Goal: Task Accomplishment & Management: Manage account settings

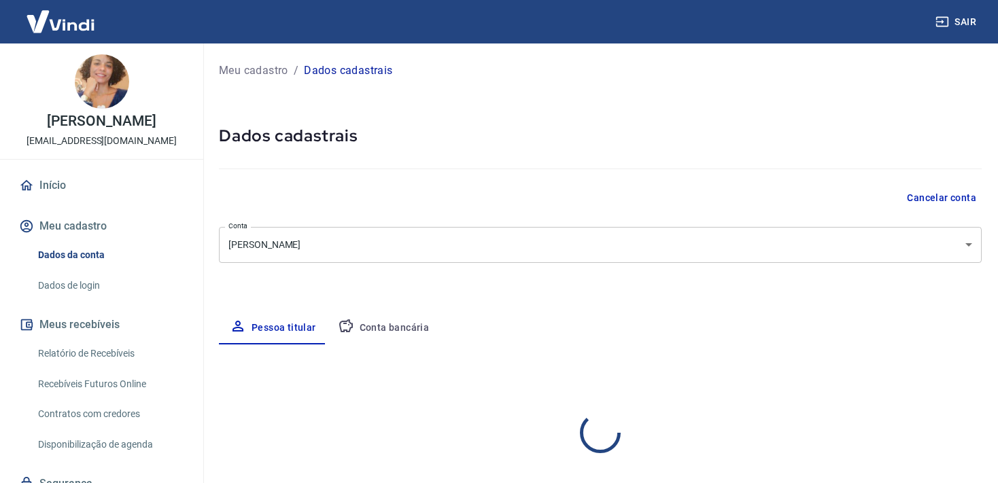
select select "SE"
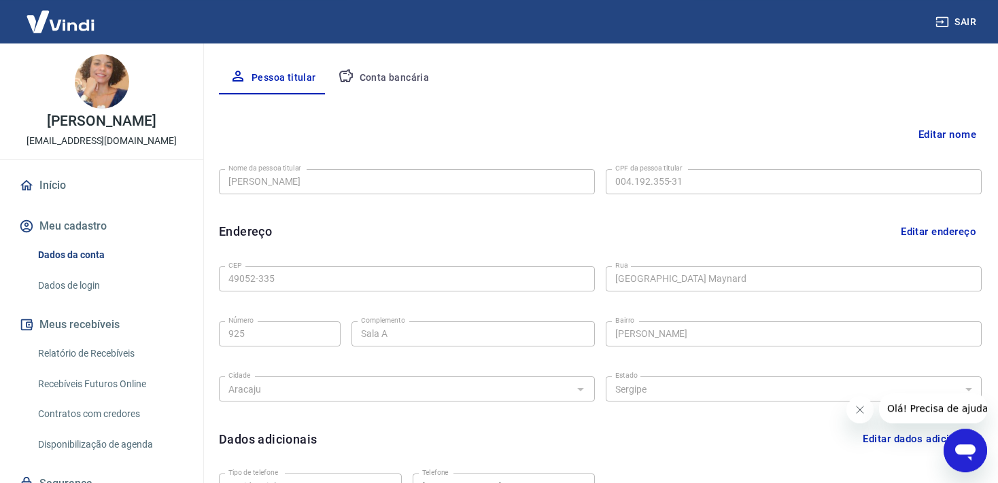
scroll to position [287, 0]
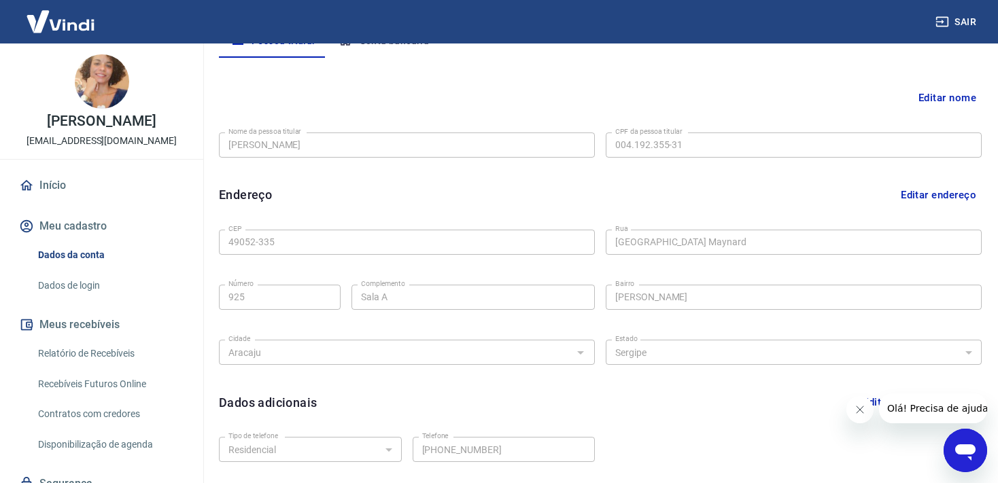
click at [909, 195] on button "Editar endereço" at bounding box center [938, 195] width 86 height 26
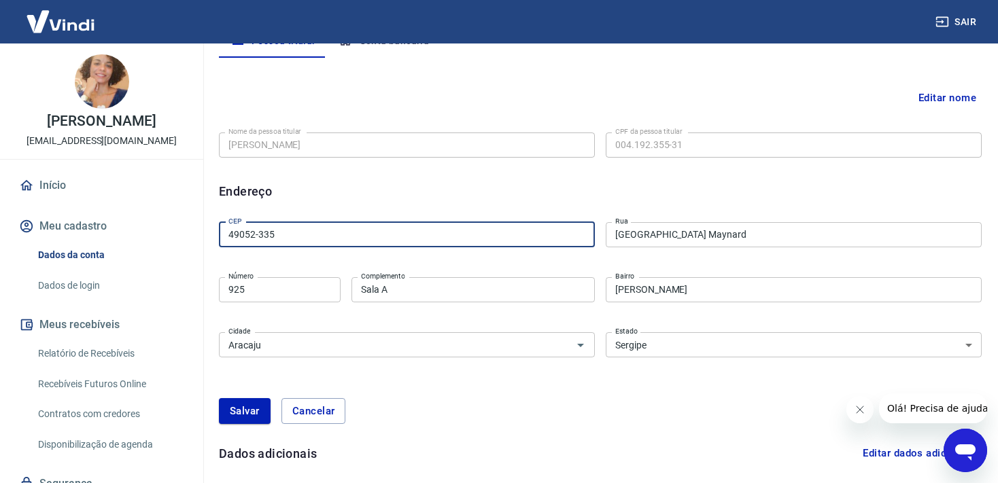
drag, startPoint x: 275, startPoint y: 233, endPoint x: 249, endPoint y: 238, distance: 26.3
click at [249, 238] on input "49052-335" at bounding box center [407, 234] width 376 height 25
click at [251, 231] on input "49052-335" at bounding box center [407, 234] width 376 height 25
click at [364, 227] on input "49041-160" at bounding box center [407, 234] width 376 height 25
type input "49041-160"
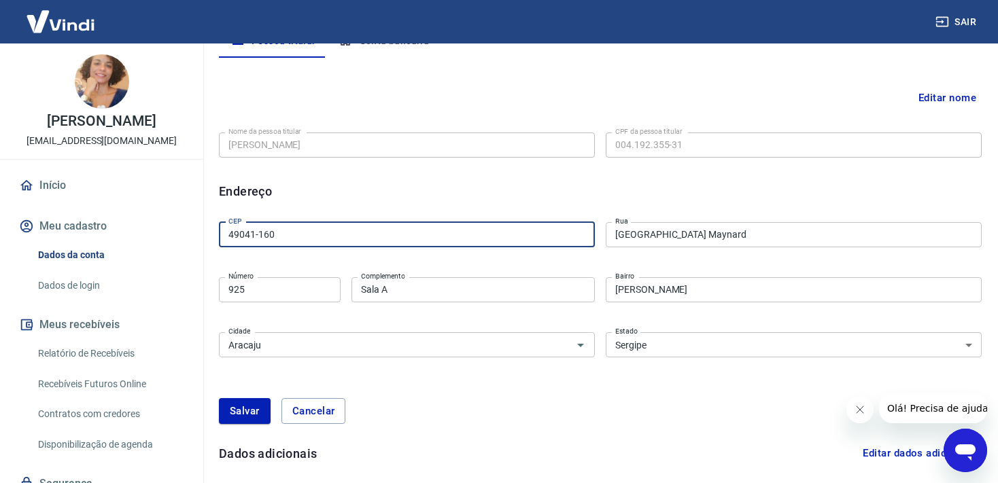
click at [706, 239] on input "[GEOGRAPHIC_DATA] Maynard" at bounding box center [794, 234] width 376 height 25
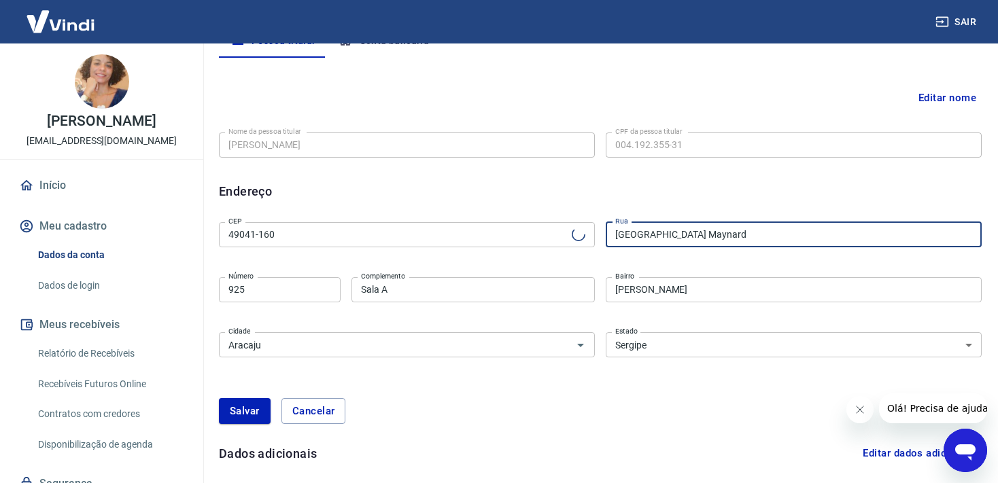
type input "[GEOGRAPHIC_DATA][PERSON_NAME]"
type input "[PERSON_NAME]"
drag, startPoint x: 784, startPoint y: 232, endPoint x: 777, endPoint y: 232, distance: 7.5
click at [777, 232] on input "[GEOGRAPHIC_DATA][PERSON_NAME]" at bounding box center [794, 234] width 376 height 25
drag, startPoint x: 777, startPoint y: 232, endPoint x: 602, endPoint y: 235, distance: 175.4
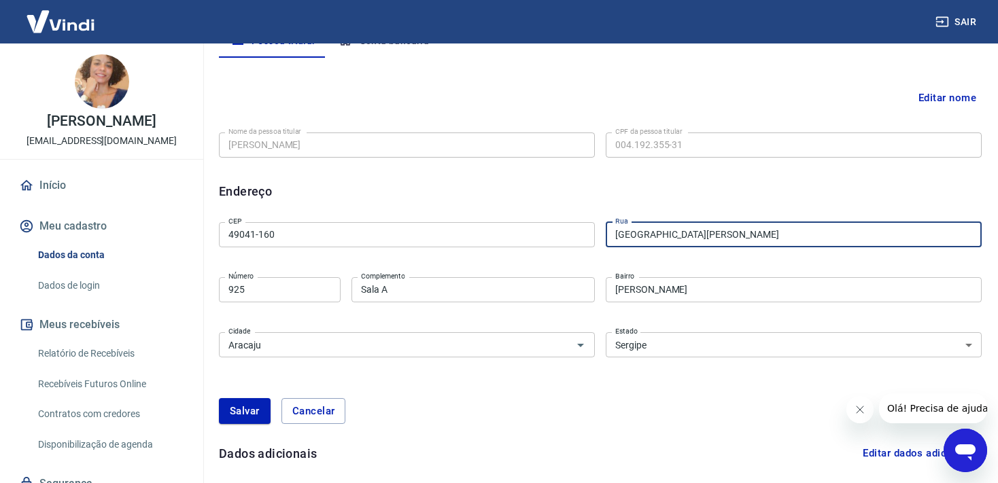
click at [606, 235] on input "[GEOGRAPHIC_DATA][PERSON_NAME]" at bounding box center [794, 234] width 376 height 25
click at [254, 235] on input "49041-160" at bounding box center [407, 234] width 376 height 25
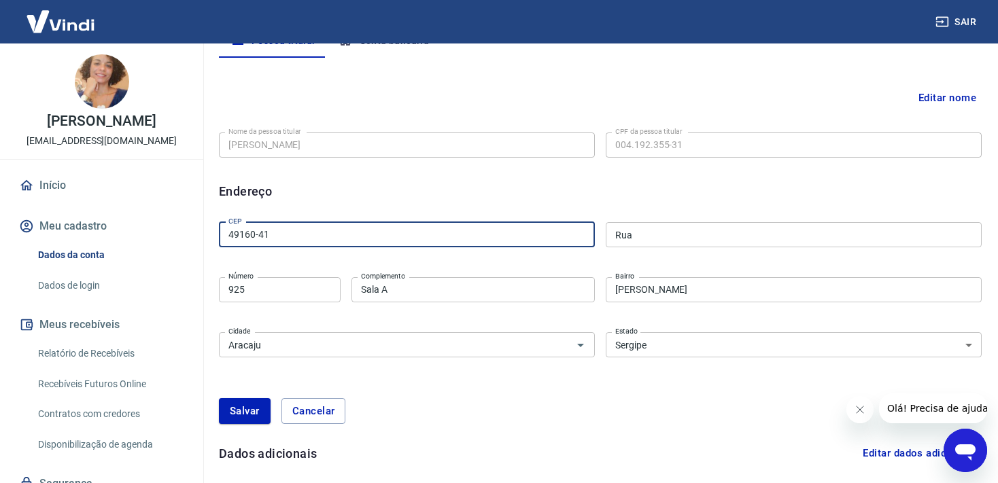
click at [700, 235] on input "Rua" at bounding box center [794, 234] width 376 height 25
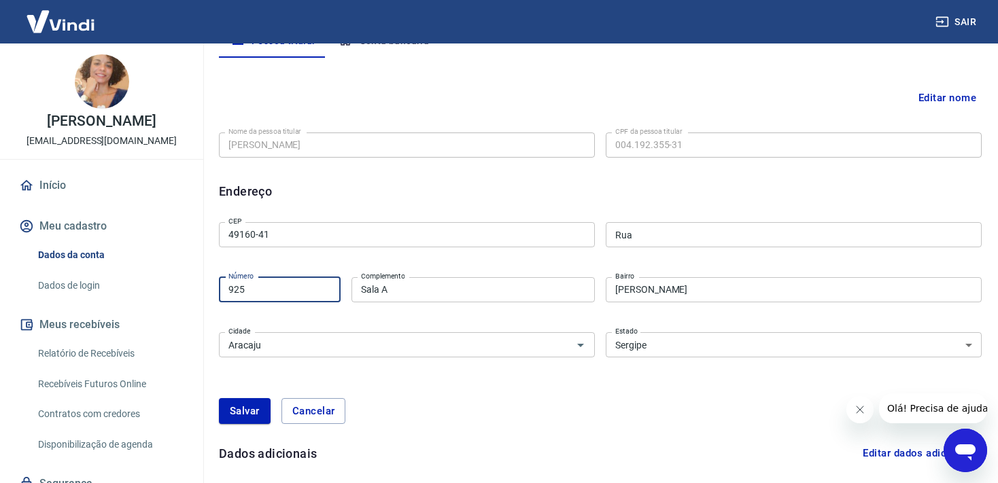
click at [308, 289] on input "925" at bounding box center [280, 289] width 122 height 25
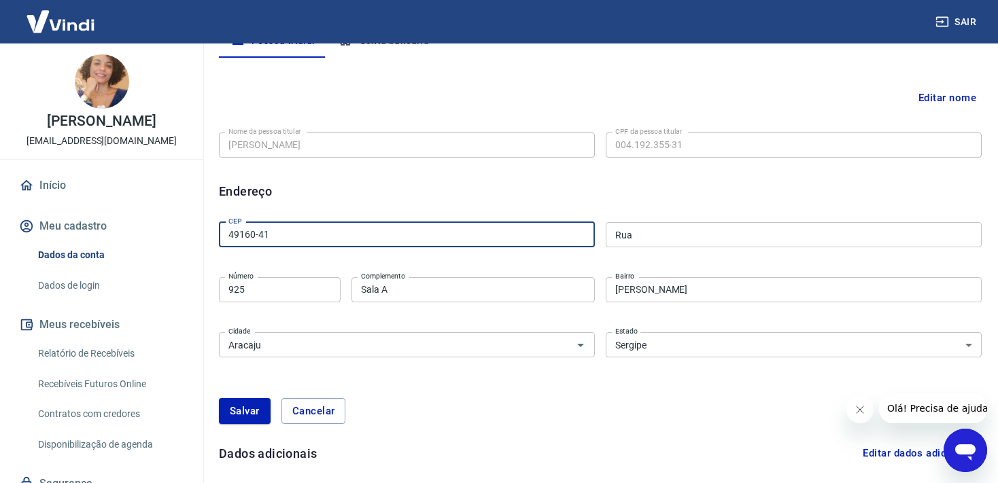
click at [328, 224] on input "49160-41" at bounding box center [407, 234] width 376 height 25
click at [291, 240] on input "49160-41" at bounding box center [407, 234] width 376 height 25
drag, startPoint x: 266, startPoint y: 232, endPoint x: 218, endPoint y: 241, distance: 49.6
click at [219, 235] on input "49160-41" at bounding box center [407, 234] width 376 height 25
drag, startPoint x: 289, startPoint y: 231, endPoint x: 241, endPoint y: 234, distance: 48.4
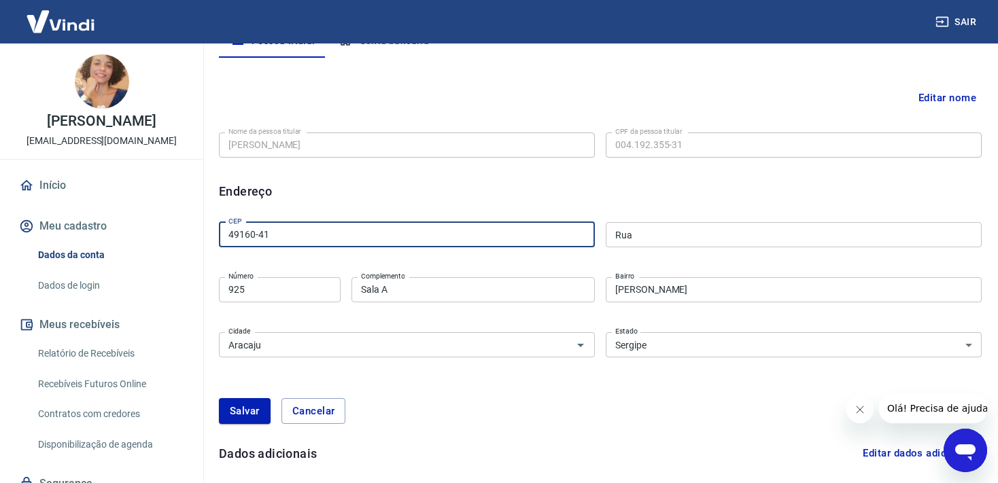
click at [241, 234] on input "49160-41" at bounding box center [407, 234] width 376 height 25
type input "49041-156"
click at [712, 232] on input "Rua" at bounding box center [794, 234] width 376 height 25
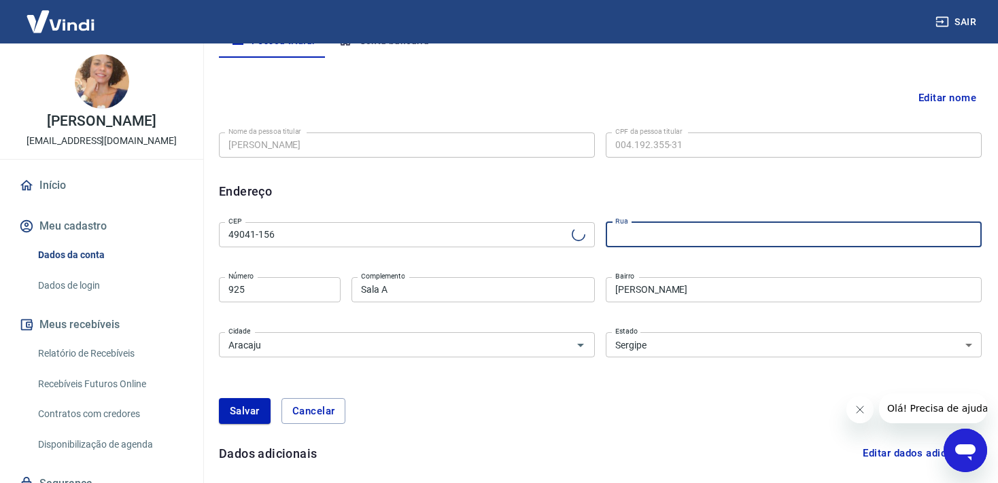
type input "Rua [PERSON_NAME]"
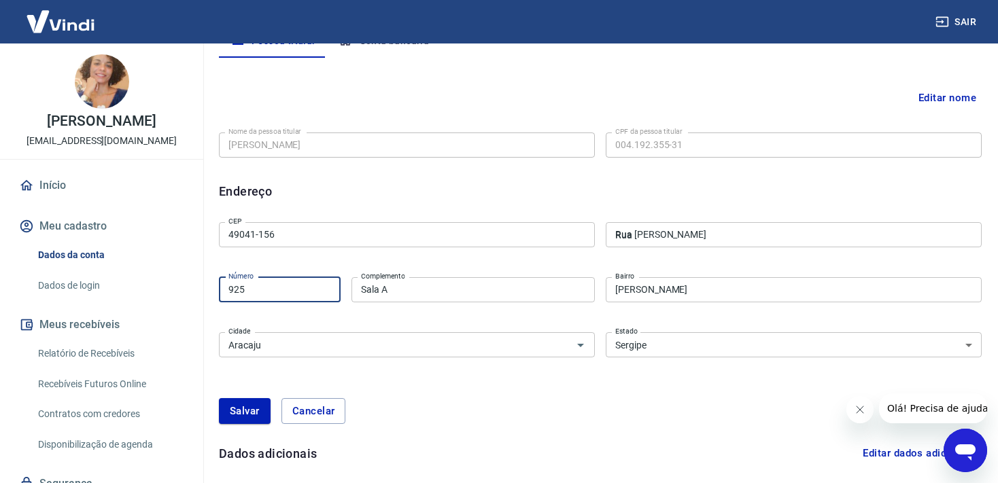
drag, startPoint x: 256, startPoint y: 287, endPoint x: 249, endPoint y: 282, distance: 8.3
click at [220, 292] on input "925" at bounding box center [280, 289] width 122 height 25
type input "1799"
click at [426, 288] on input "Sala A" at bounding box center [472, 289] width 243 height 25
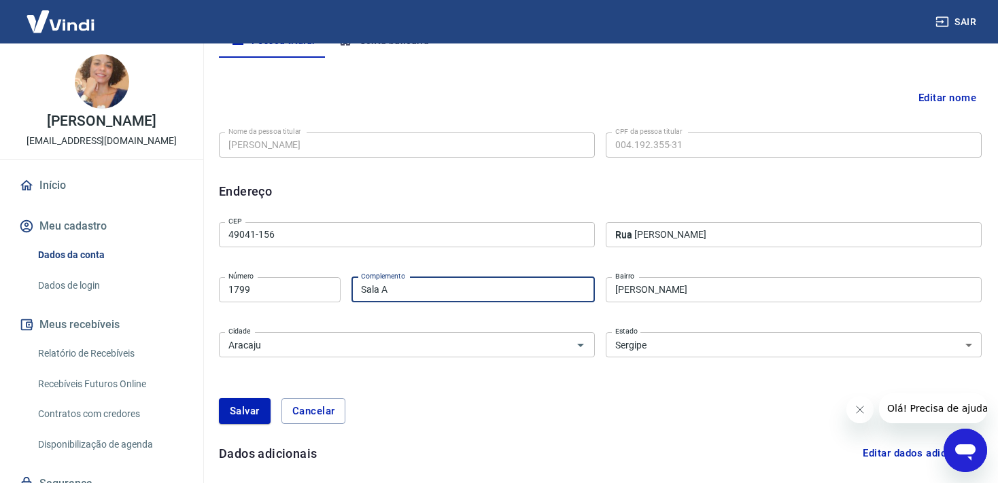
drag, startPoint x: 394, startPoint y: 293, endPoint x: 340, endPoint y: 295, distance: 53.7
click at [351, 295] on input "Sala A" at bounding box center [472, 289] width 243 height 25
type input "t"
type input "Térreo"
click at [311, 343] on input "Aracaju" at bounding box center [387, 344] width 328 height 17
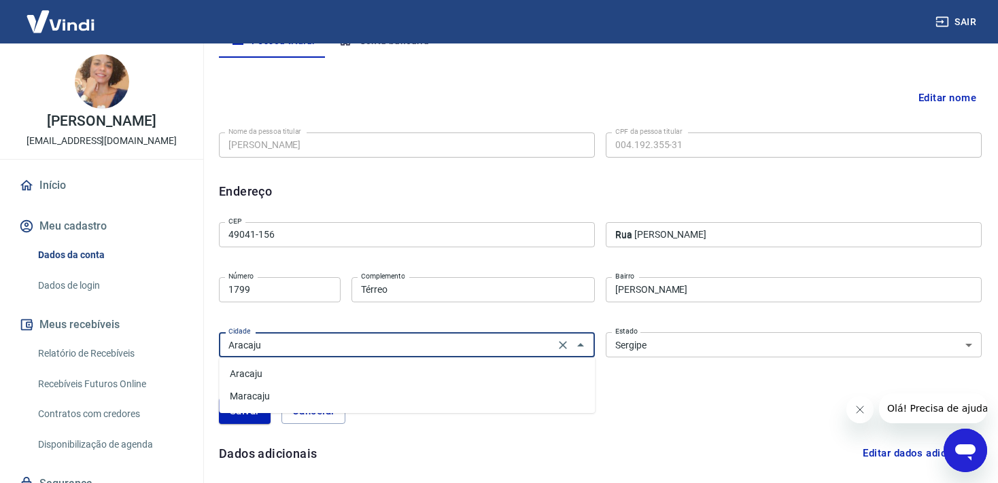
scroll to position [359, 0]
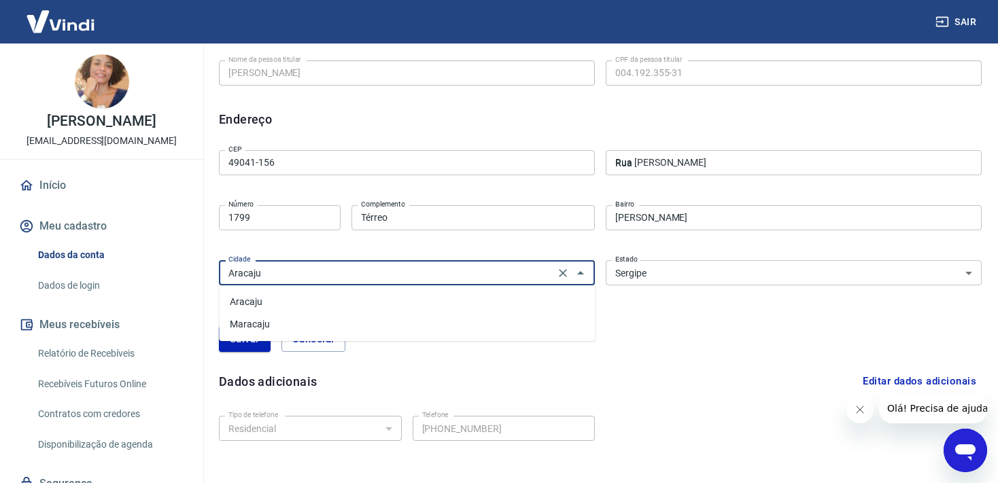
click at [697, 320] on div "[PERSON_NAME]" at bounding box center [600, 339] width 763 height 58
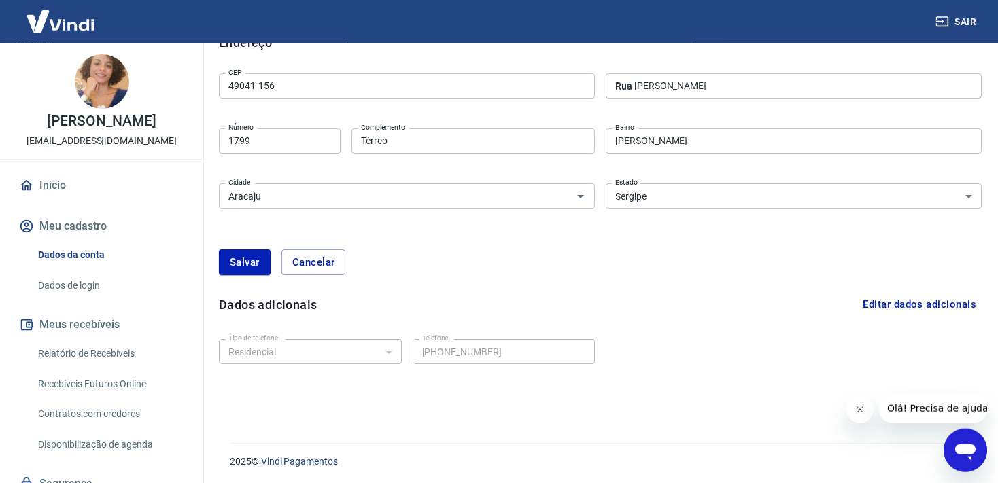
scroll to position [438, 0]
click at [247, 263] on button "Salvar" at bounding box center [245, 260] width 52 height 26
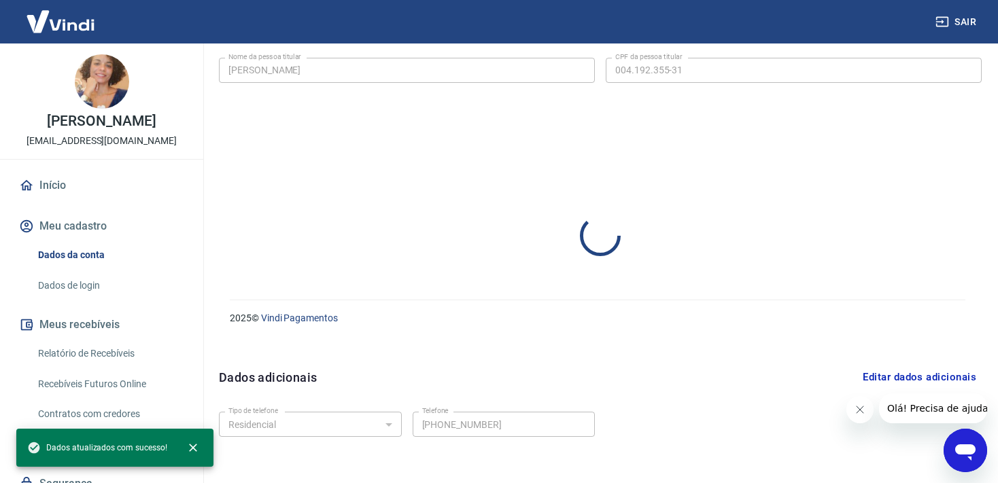
scroll to position [362, 0]
select select "SE"
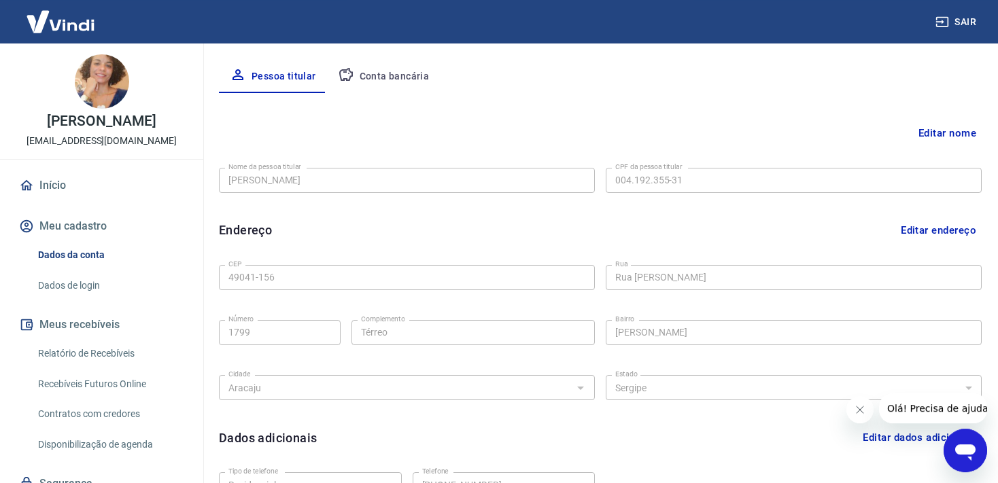
scroll to position [218, 0]
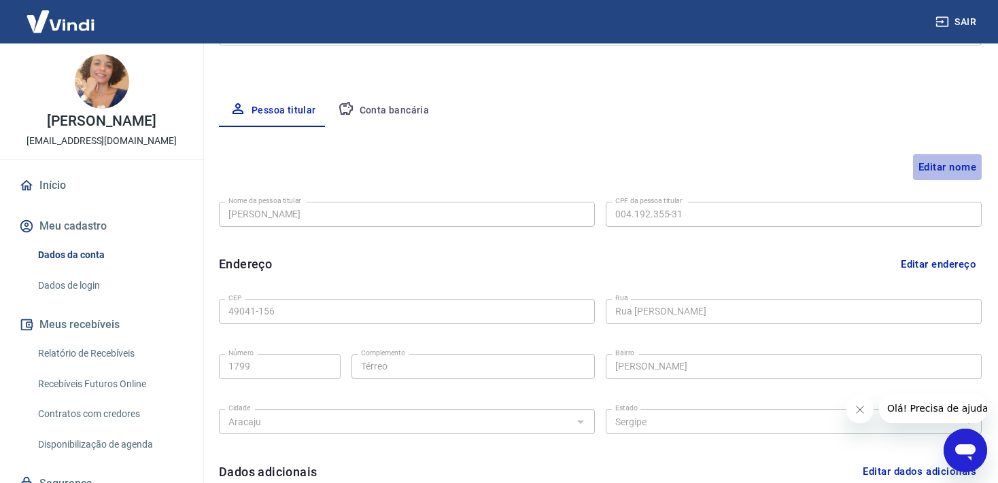
click at [934, 167] on button "Editar nome" at bounding box center [947, 167] width 69 height 26
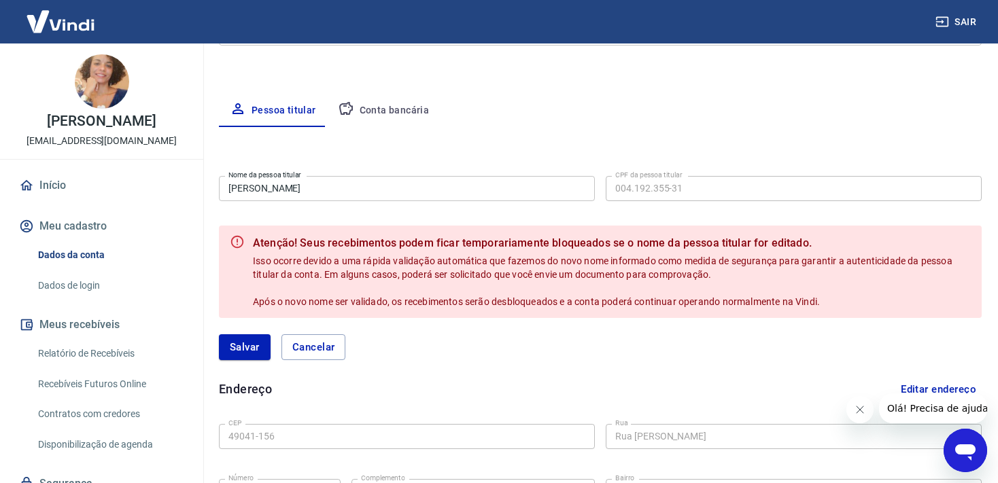
click at [785, 102] on div "Pessoa titular Conta bancária" at bounding box center [600, 110] width 763 height 33
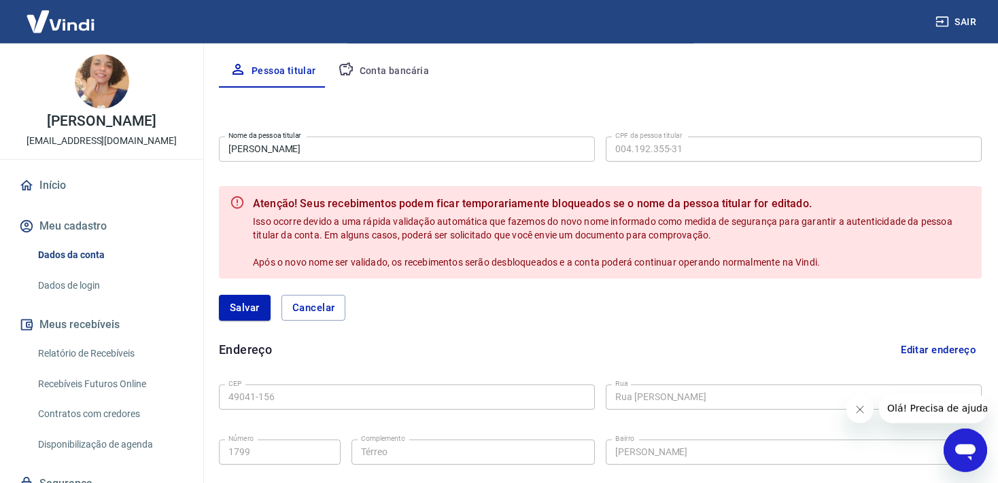
scroll to position [290, 0]
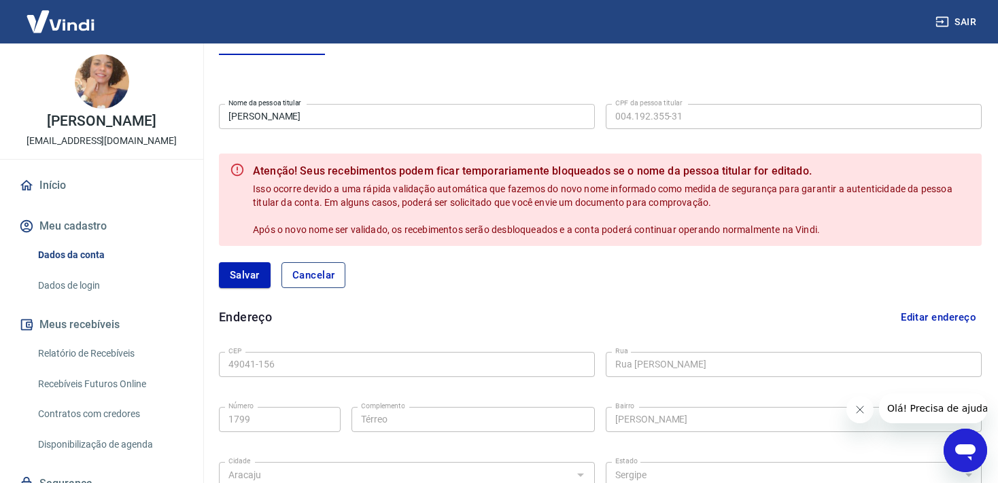
click at [332, 274] on button "Cancelar" at bounding box center [313, 275] width 65 height 26
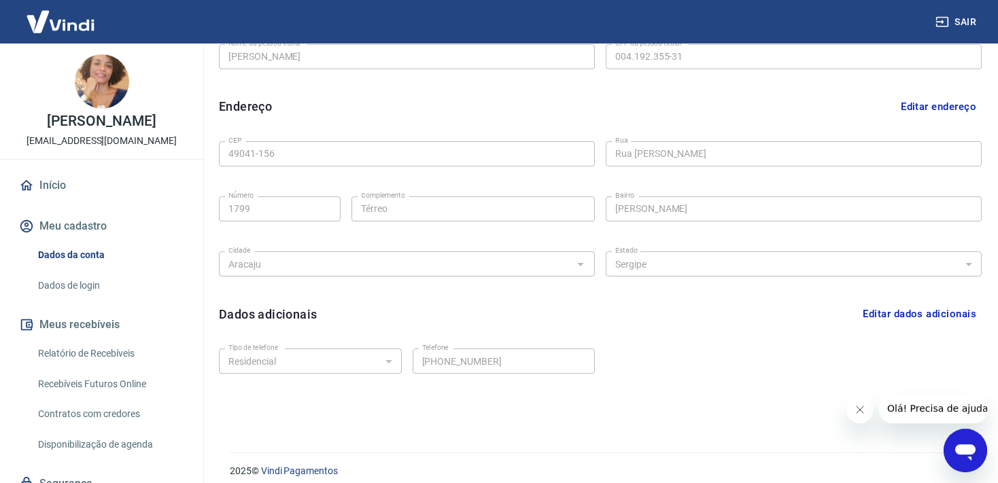
scroll to position [386, 0]
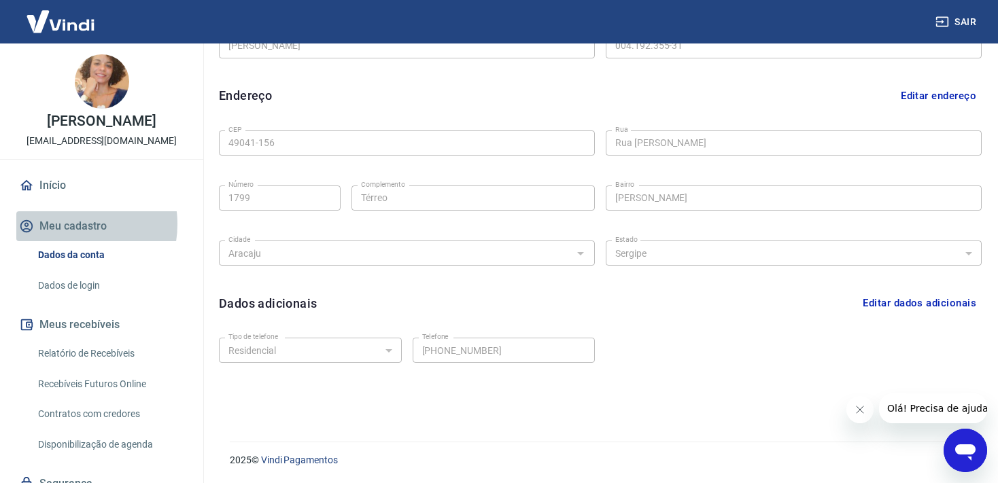
click at [65, 224] on button "Meu cadastro" at bounding box center [101, 226] width 171 height 30
click at [94, 353] on link "Relatório de Recebíveis" at bounding box center [110, 354] width 154 height 28
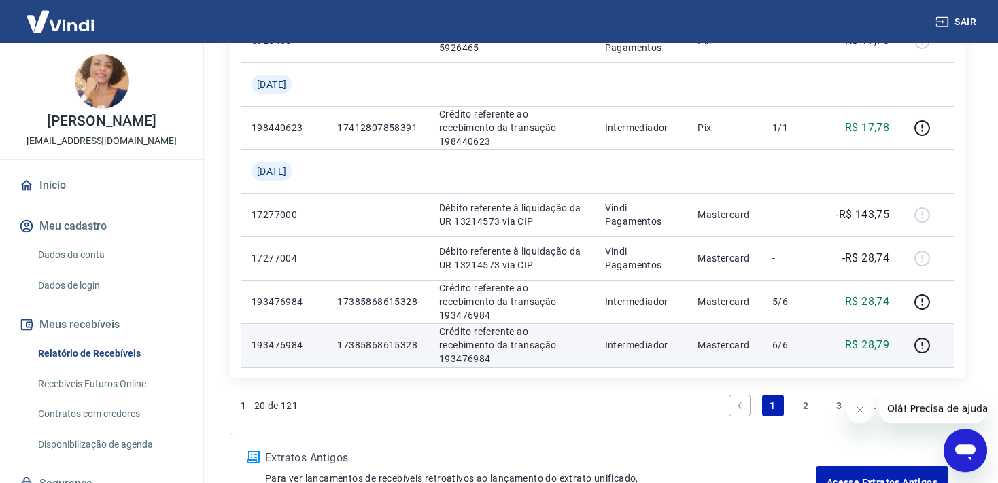
scroll to position [1436, 0]
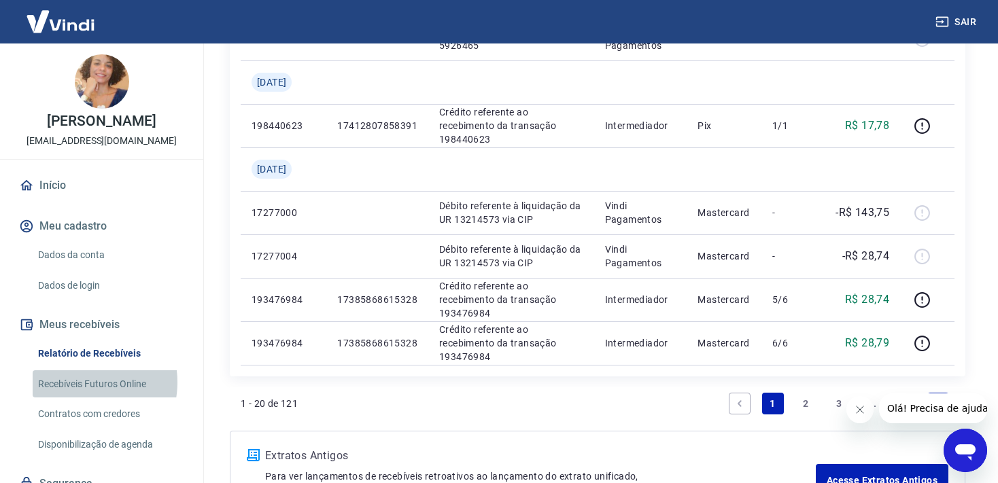
click at [75, 382] on link "Recebíveis Futuros Online" at bounding box center [110, 384] width 154 height 28
